Goal: Navigation & Orientation: Locate item on page

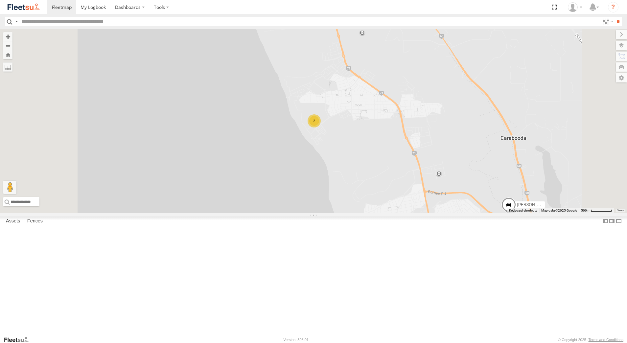
select select "**********"
click at [0, 0] on div "[PERSON_NAME] - 1GOI925 -" at bounding box center [0, 0] width 0 height 0
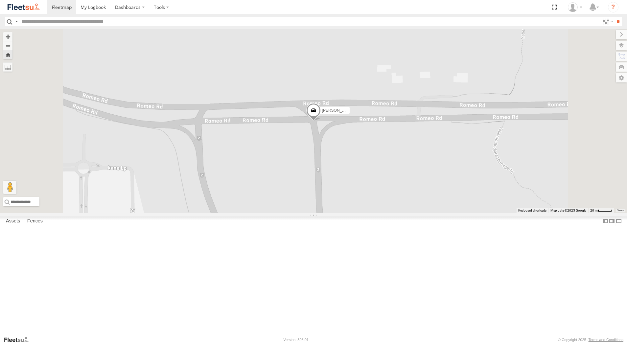
click at [321, 121] on span at bounding box center [313, 112] width 14 height 18
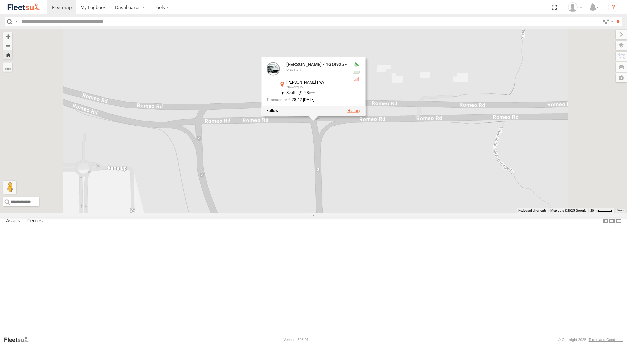
click at [360, 113] on label at bounding box center [354, 111] width 13 height 5
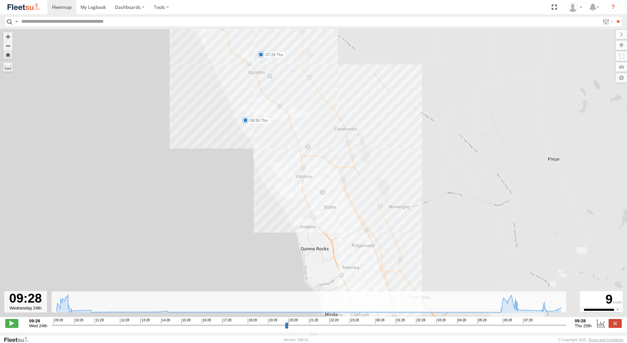
click at [245, 123] on span at bounding box center [245, 120] width 7 height 7
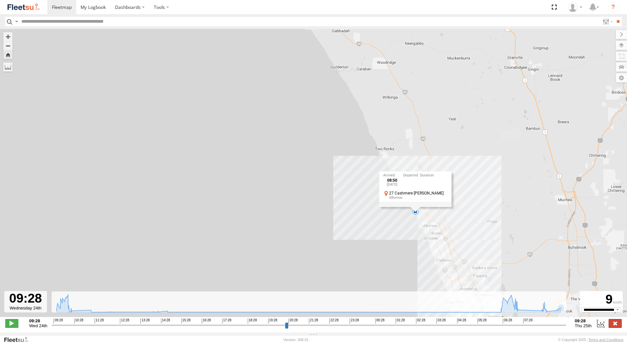
click at [612, 327] on label at bounding box center [615, 323] width 13 height 9
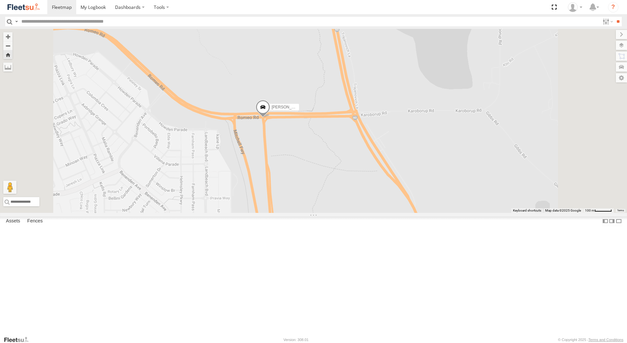
click at [0, 0] on div "[PERSON_NAME] - 1IJS864" at bounding box center [0, 0] width 0 height 0
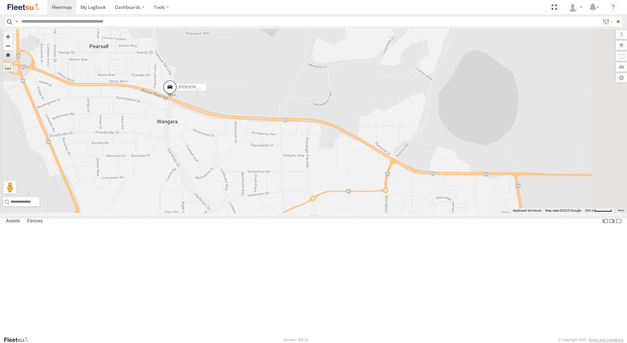
click at [0, 0] on div "Dispatch" at bounding box center [0, 0] width 0 height 0
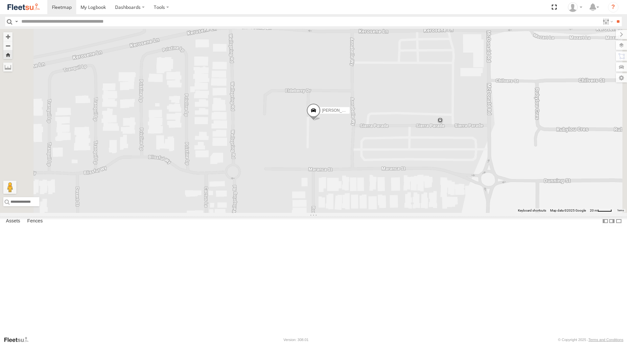
click at [321, 121] on span at bounding box center [313, 112] width 14 height 18
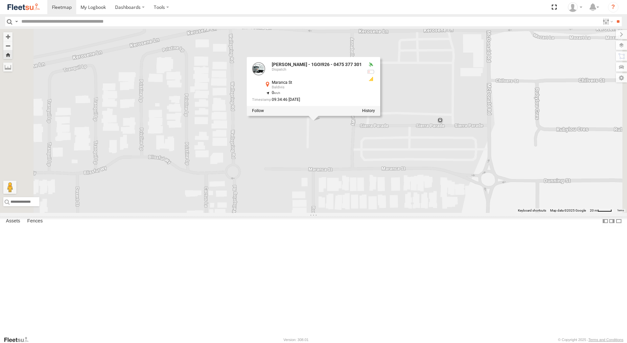
click at [380, 116] on div at bounding box center [314, 111] width 134 height 10
click at [375, 113] on label at bounding box center [368, 111] width 13 height 5
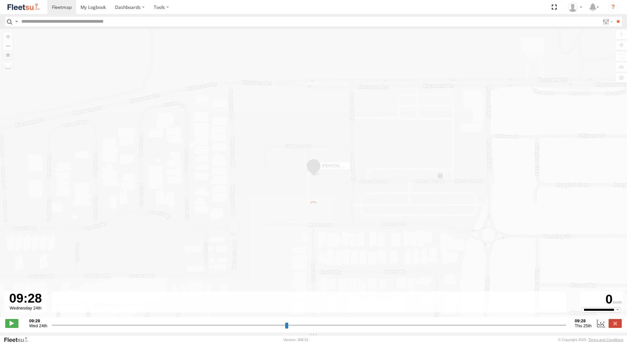
type input "**********"
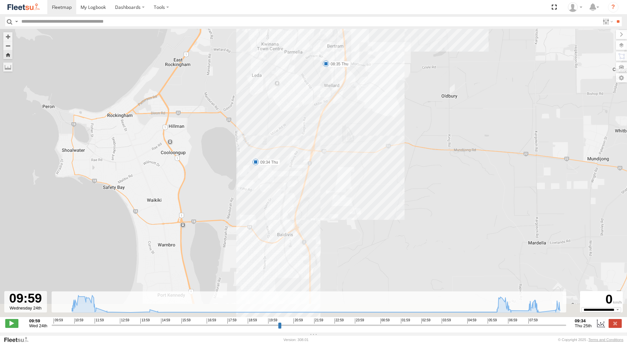
drag, startPoint x: 264, startPoint y: 207, endPoint x: 264, endPoint y: 167, distance: 40.1
click at [264, 182] on div "[PERSON_NAME] - 1GOI926 - 0475 377 301 11:49 Wed 12:19 Wed 14:23 Wed 14:58 Wed …" at bounding box center [313, 176] width 627 height 295
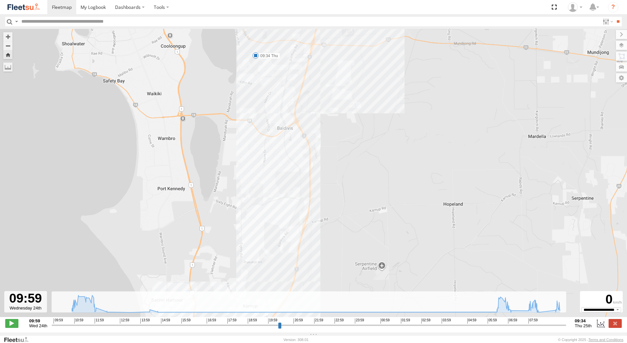
click at [256, 58] on span at bounding box center [256, 55] width 7 height 7
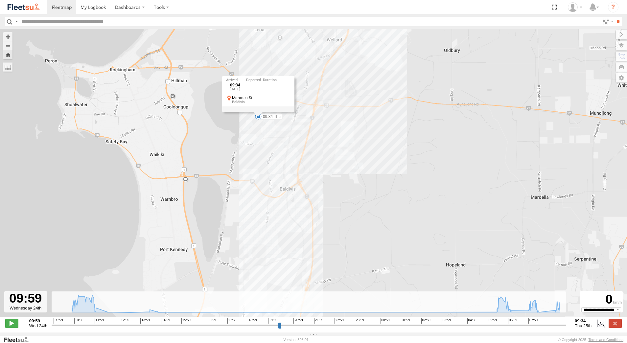
drag, startPoint x: 365, startPoint y: 153, endPoint x: 372, endPoint y: 225, distance: 72.3
click at [369, 218] on div "[PERSON_NAME] - 1GOI926 - 0475 377 301 11:49 Wed 12:19 Wed 14:23 Wed 14:58 Wed …" at bounding box center [313, 176] width 627 height 295
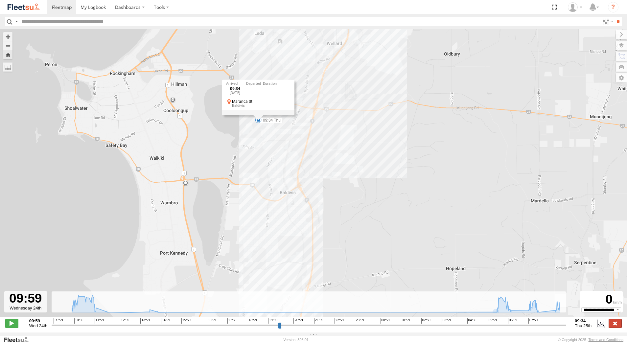
click at [618, 326] on label at bounding box center [615, 323] width 13 height 9
